Goal: Task Accomplishment & Management: Manage account settings

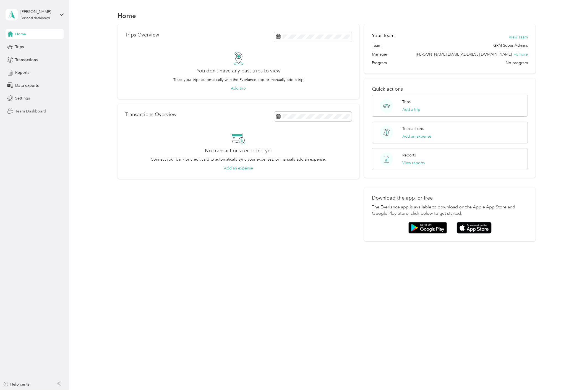
click at [32, 108] on span "Team Dashboard" at bounding box center [30, 111] width 31 height 6
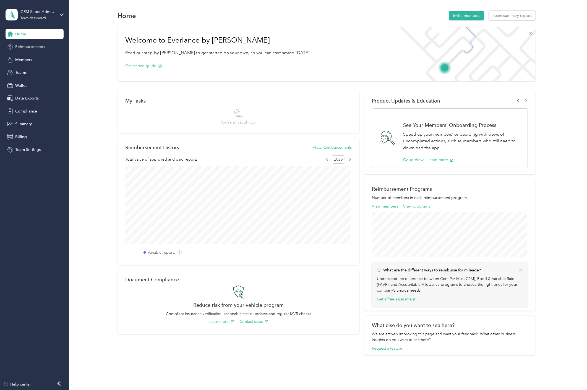
click at [25, 47] on span "Reimbursements" at bounding box center [30, 47] width 30 height 6
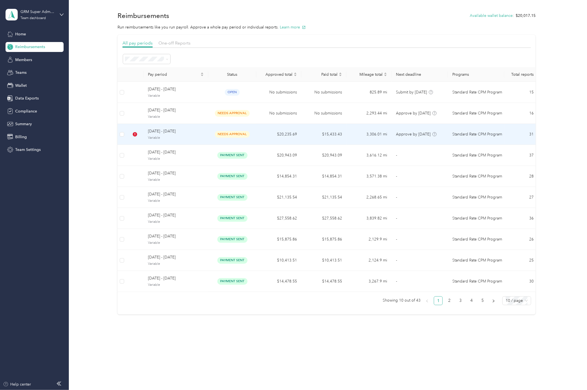
click at [332, 132] on td "$15,433.43" at bounding box center [323, 134] width 45 height 21
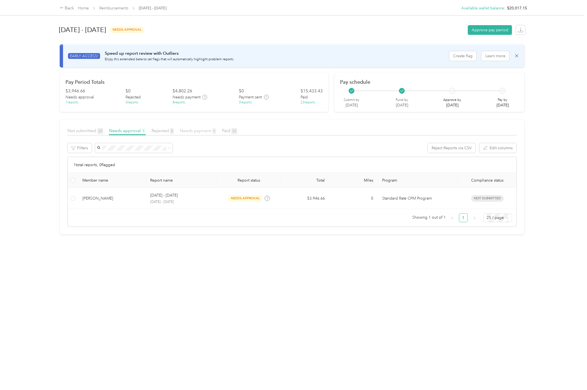
click at [204, 132] on span "Needs payment 8" at bounding box center [198, 130] width 36 height 5
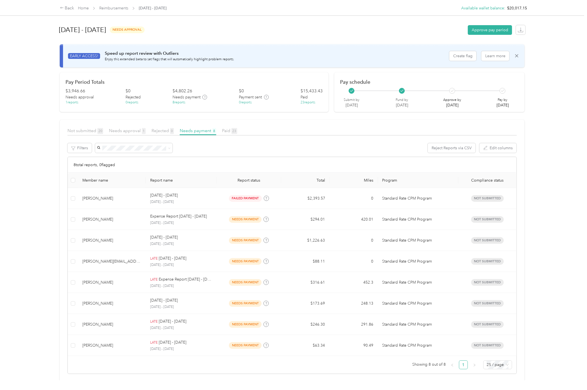
click at [70, 179] on th at bounding box center [73, 180] width 10 height 15
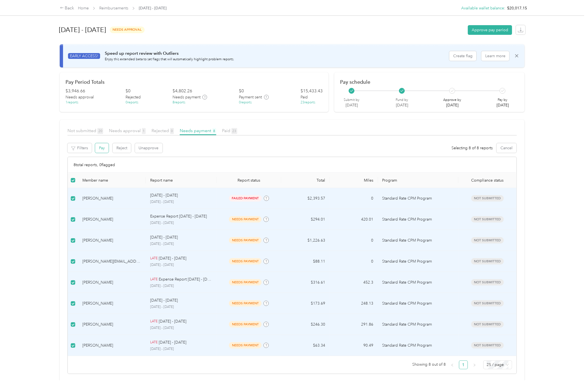
click at [97, 150] on button "Pay" at bounding box center [102, 148] width 14 height 10
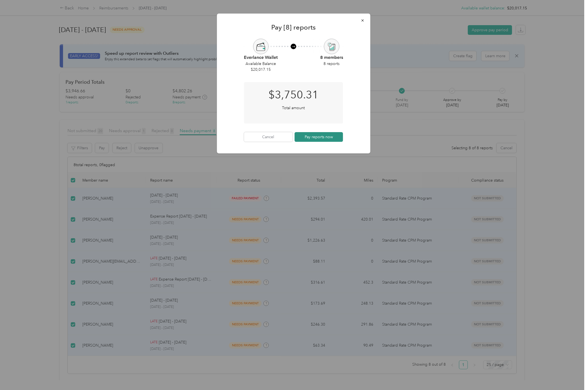
click at [307, 139] on button "Pay reports now" at bounding box center [318, 137] width 49 height 10
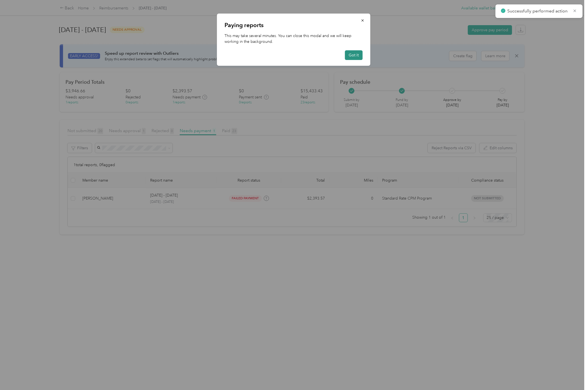
click at [355, 59] on button "Got it" at bounding box center [354, 55] width 18 height 10
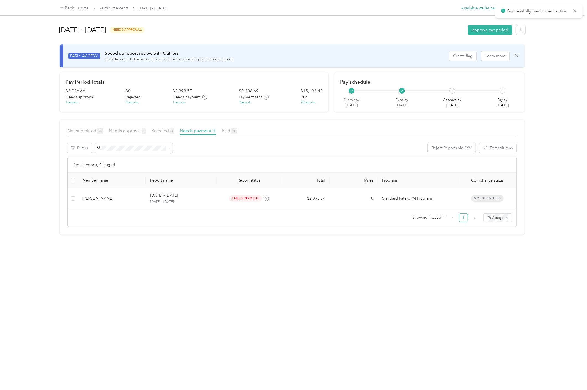
click at [218, 132] on div "Not submitted 20 Needs approval 1 Rejected 0 Needs payment 1 Paid 30" at bounding box center [291, 131] width 449 height 8
click at [222, 132] on span "Paid 30" at bounding box center [229, 130] width 15 height 5
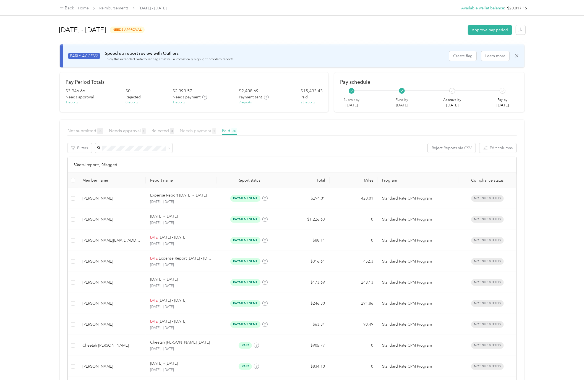
click at [212, 132] on span "1" at bounding box center [214, 131] width 4 height 6
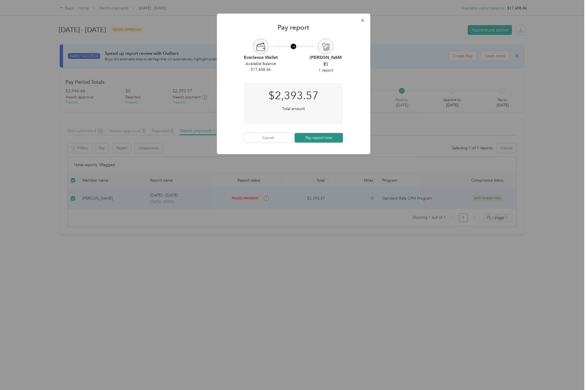
click at [328, 135] on button "Pay report now" at bounding box center [318, 138] width 49 height 10
click at [436, 260] on div at bounding box center [293, 195] width 587 height 390
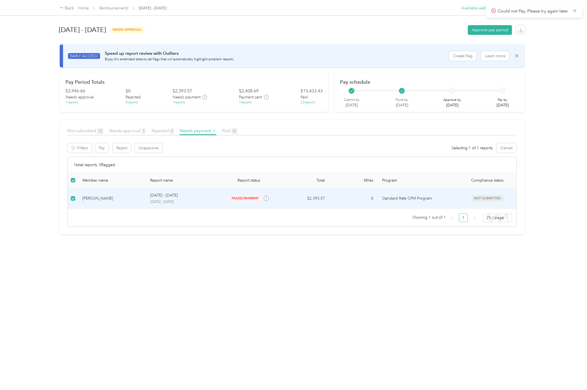
click at [462, 12] on p "Could not Pay. Please try again later" at bounding box center [533, 11] width 71 height 7
click at [462, 11] on icon at bounding box center [574, 10] width 2 height 2
click at [353, 202] on td "0" at bounding box center [354, 198] width 48 height 21
click at [67, 7] on div "Back" at bounding box center [67, 8] width 14 height 7
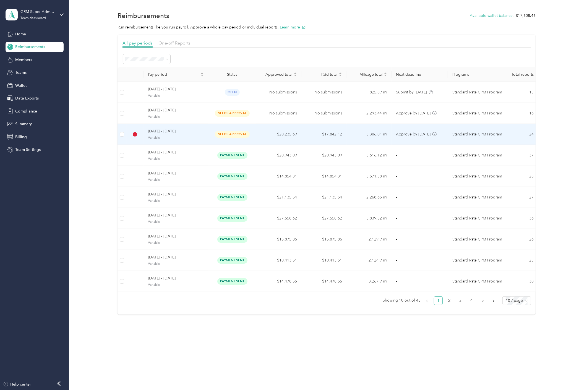
click at [245, 137] on span "needs approval" at bounding box center [232, 134] width 35 height 6
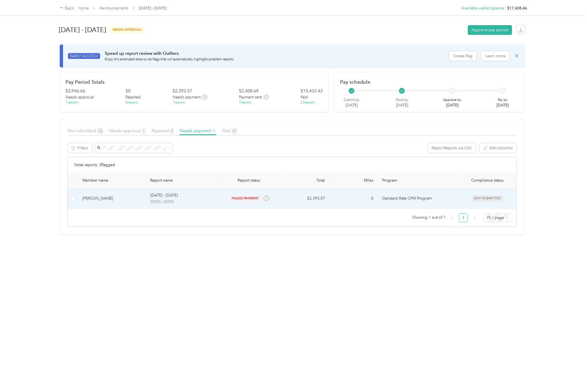
click at [262, 199] on div "failed payment" at bounding box center [249, 198] width 56 height 6
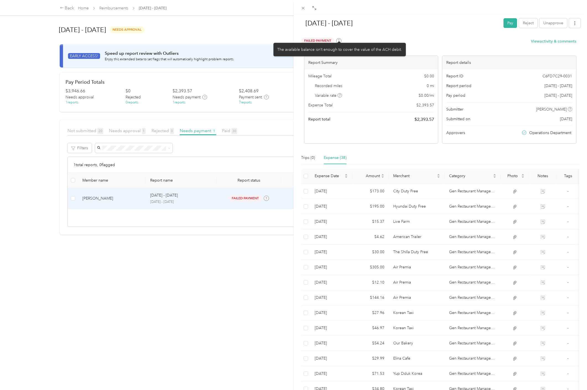
drag, startPoint x: 480, startPoint y: 39, endPoint x: 494, endPoint y: 31, distance: 16.1
click at [462, 39] on div "Failed Payment Payment encountered an error; please retry View activity & comme…" at bounding box center [438, 44] width 275 height 13
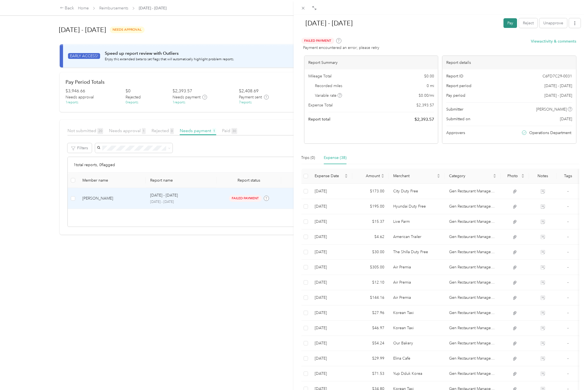
click at [462, 23] on button "Pay" at bounding box center [510, 23] width 14 height 10
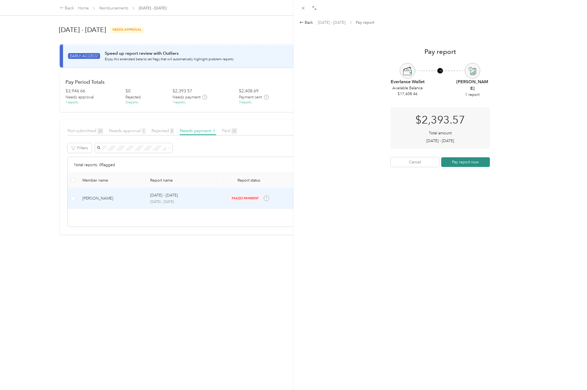
click at [462, 161] on button "Pay report now" at bounding box center [465, 162] width 49 height 10
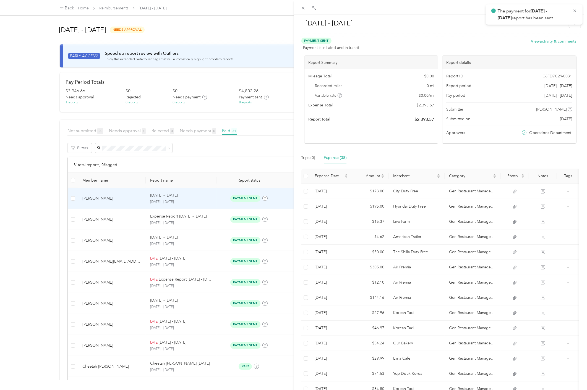
click at [462, 8] on div "The payment for [DATE] - [DATE] report has been sent." at bounding box center [534, 14] width 97 height 20
click at [462, 9] on icon at bounding box center [575, 10] width 4 height 5
click at [302, 4] on div at bounding box center [441, 7] width 294 height 15
click at [306, 8] on span at bounding box center [303, 8] width 8 height 8
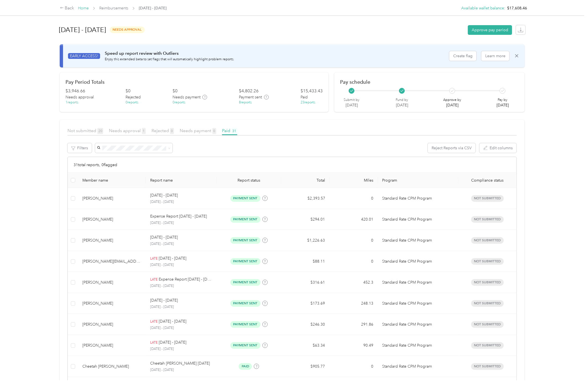
click at [87, 6] on link "Home" at bounding box center [83, 8] width 11 height 5
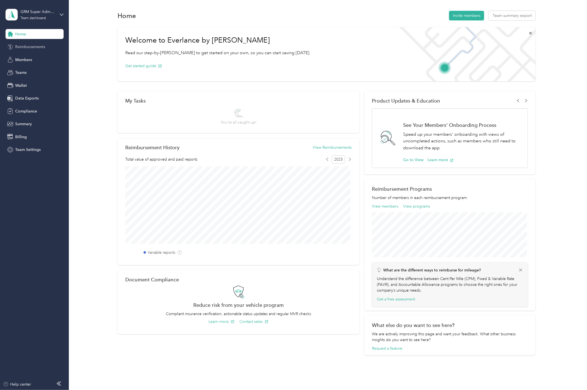
click at [42, 48] on span "Reimbursements" at bounding box center [30, 47] width 30 height 6
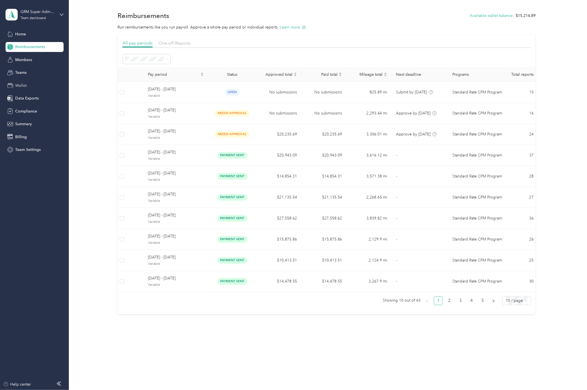
click at [43, 86] on div "Wallet" at bounding box center [35, 85] width 58 height 10
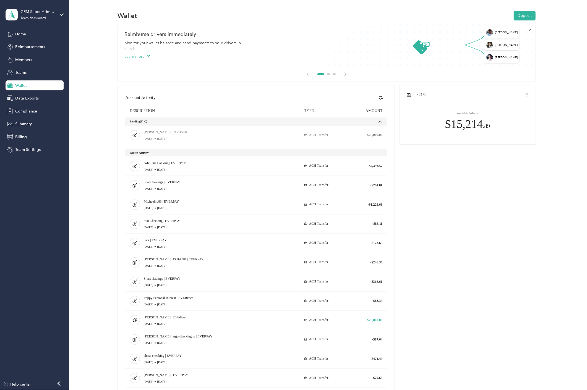
drag, startPoint x: 142, startPoint y: 162, endPoint x: 461, endPoint y: 291, distance: 343.7
click at [454, 291] on div at bounding box center [326, 276] width 418 height 383
click at [462, 291] on div at bounding box center [326, 276] width 418 height 383
drag, startPoint x: 143, startPoint y: 162, endPoint x: 553, endPoint y: 248, distance: 419.6
click at [400, 297] on div at bounding box center [326, 276] width 418 height 383
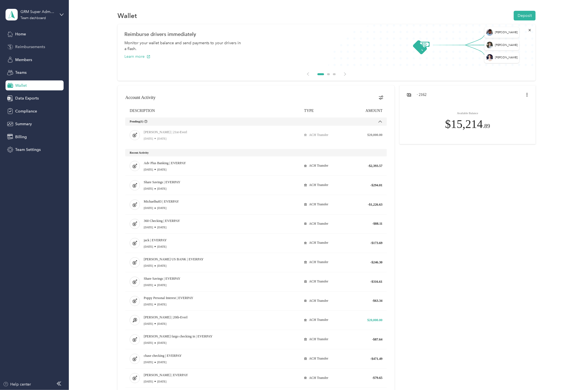
click at [13, 46] on div "Reimbursements" at bounding box center [35, 47] width 58 height 10
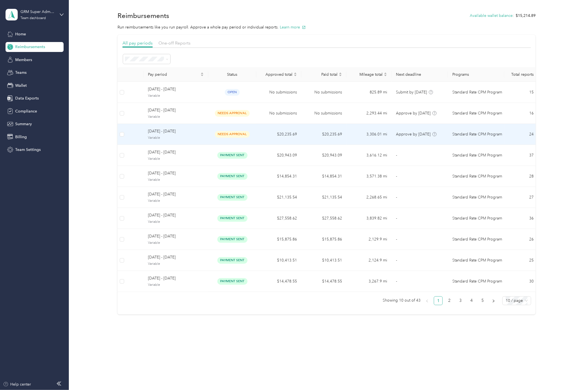
click at [296, 130] on td "$20,235.69" at bounding box center [278, 134] width 45 height 21
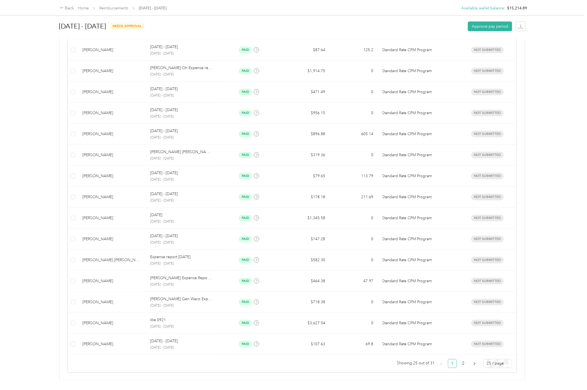
scroll to position [368, 0]
click at [462, 359] on span "25 / page" at bounding box center [498, 363] width 22 height 8
click at [462, 351] on div "100 / page" at bounding box center [497, 352] width 26 height 9
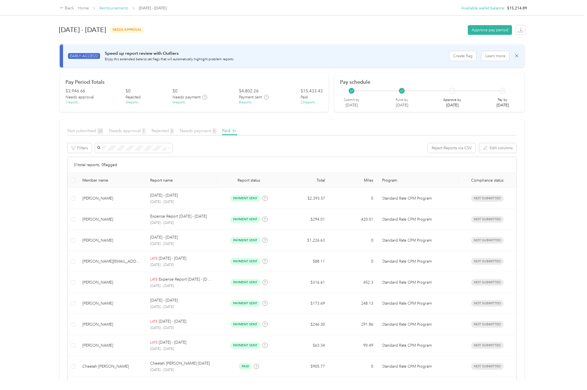
click at [109, 10] on link "Reimbursements" at bounding box center [113, 8] width 29 height 5
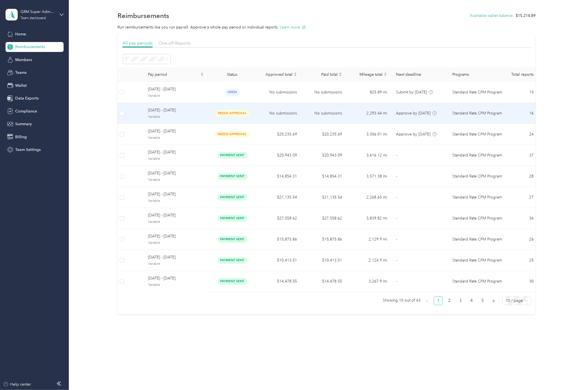
click at [256, 118] on td "needs approval" at bounding box center [232, 113] width 48 height 21
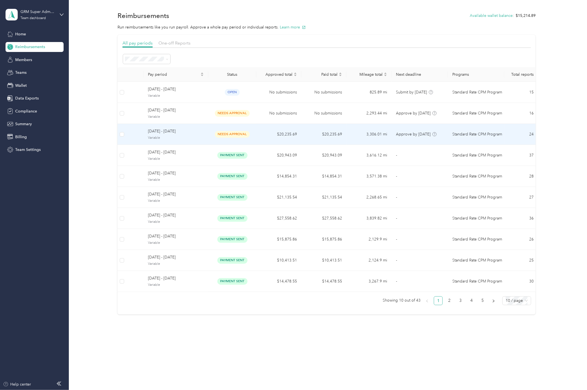
click at [256, 141] on td "$20,235.69" at bounding box center [278, 134] width 45 height 21
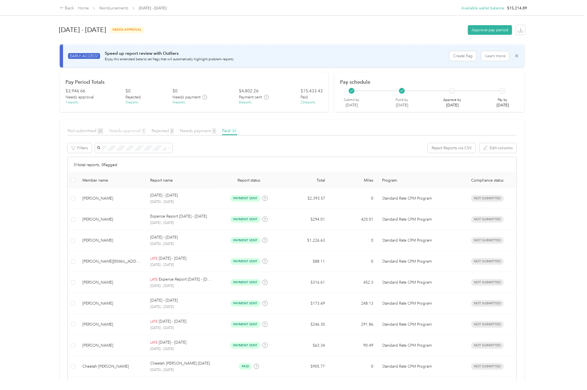
click at [141, 130] on span "Needs approval 1" at bounding box center [127, 130] width 37 height 5
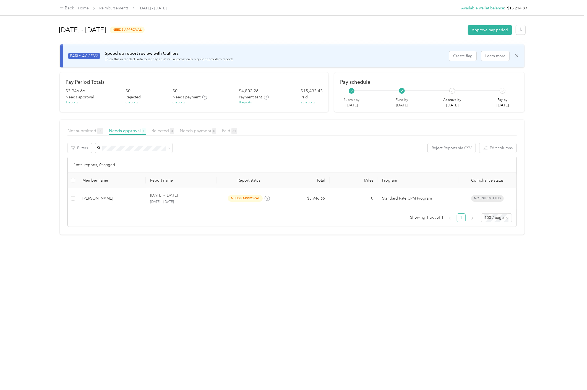
click at [342, 319] on div "[DATE] - [DATE] needs approval Approve pay period EARLY ACCESS! Speed up report…" at bounding box center [292, 190] width 487 height 380
